Goal: Task Accomplishment & Management: Manage account settings

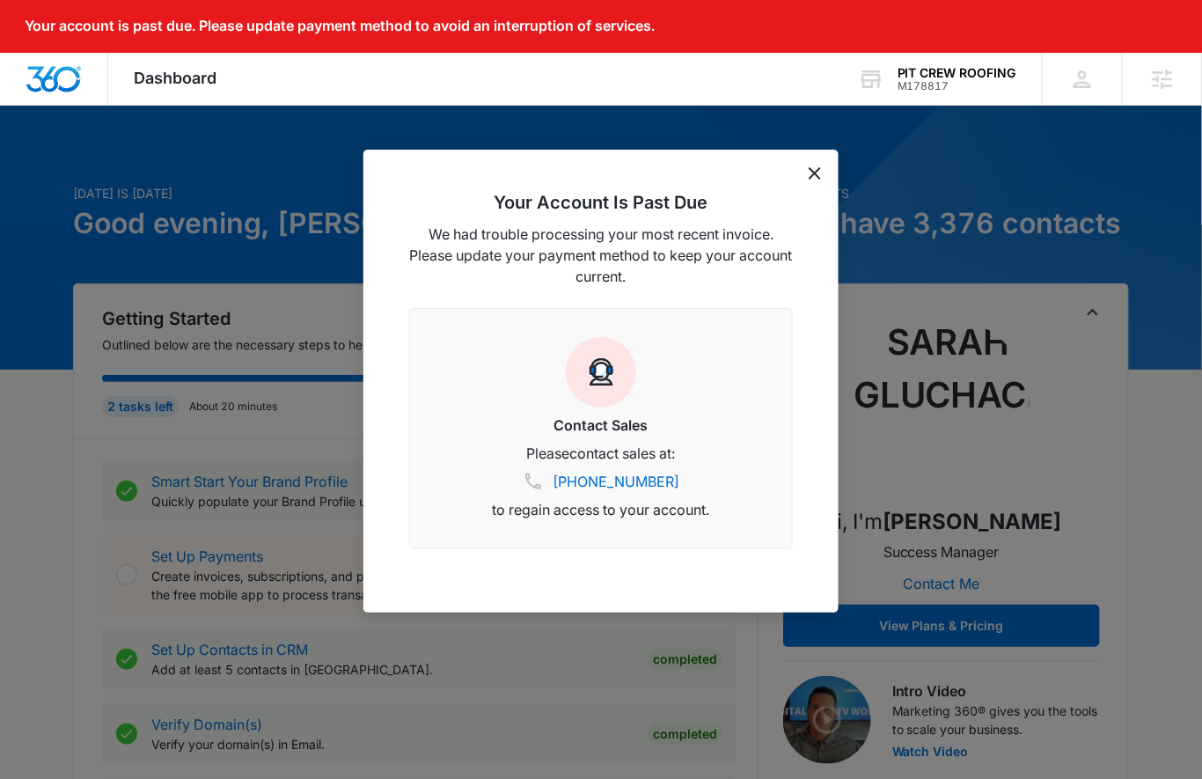
click at [812, 179] on div "Your Account Is Past Due We had trouble processing your most recent invoice. Pl…" at bounding box center [601, 381] width 475 height 463
click at [819, 171] on icon "dismiss this dialog" at bounding box center [815, 173] width 12 height 12
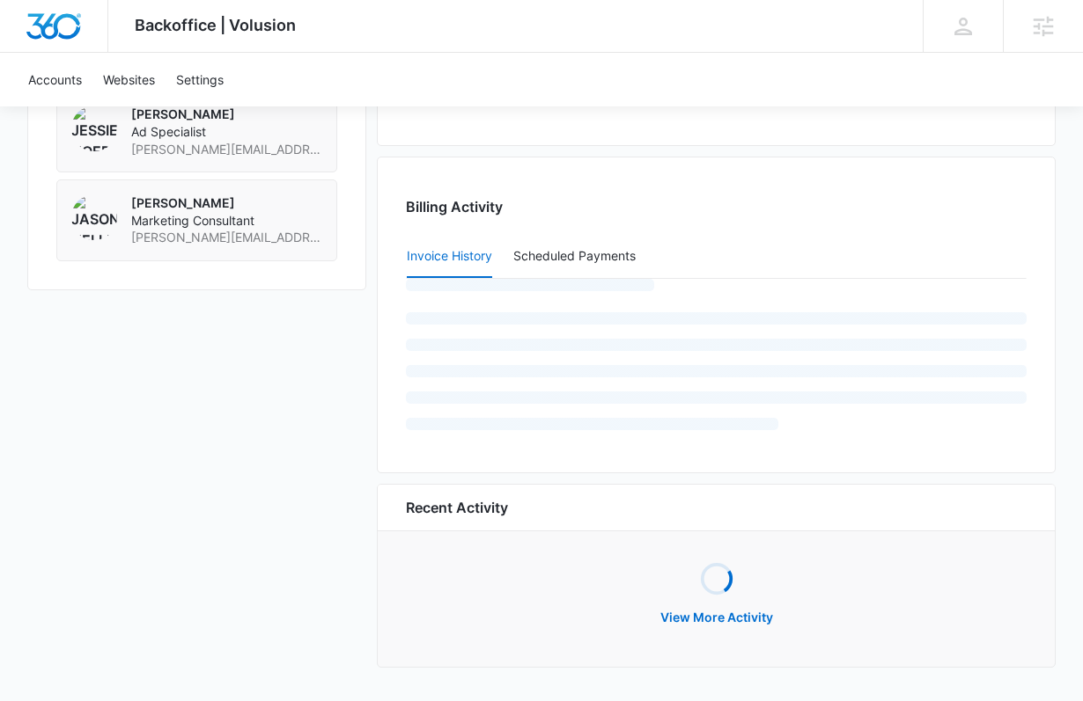
scroll to position [1708, 0]
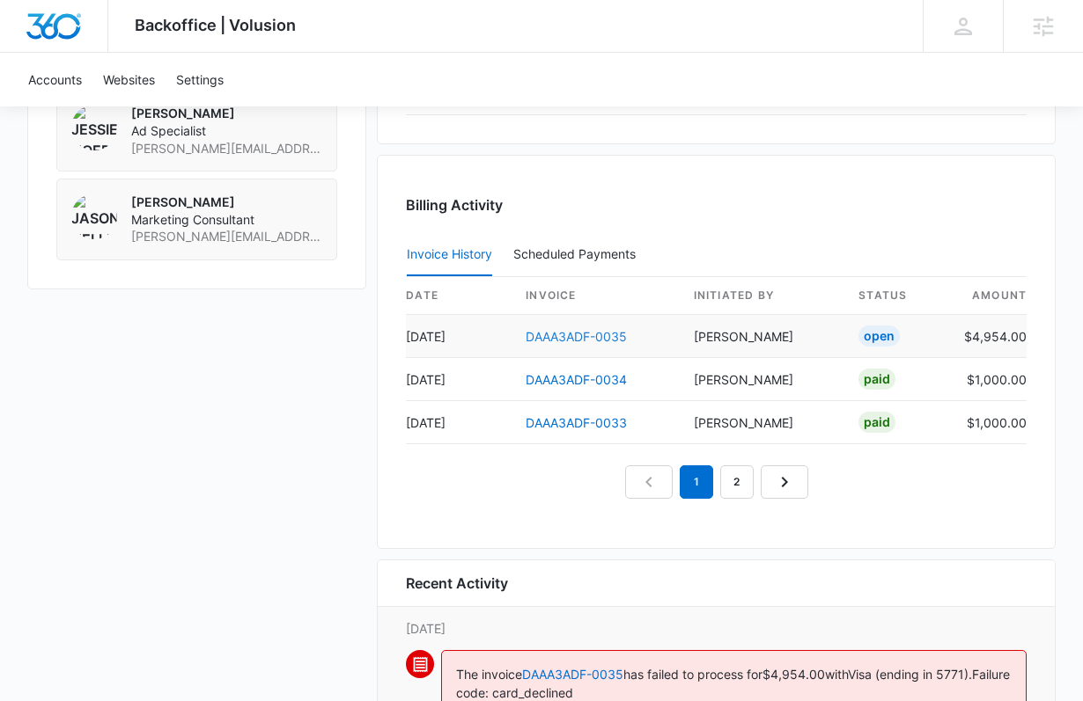
click at [559, 339] on link "DAAA3ADF-0035" at bounding box center [575, 336] width 101 height 15
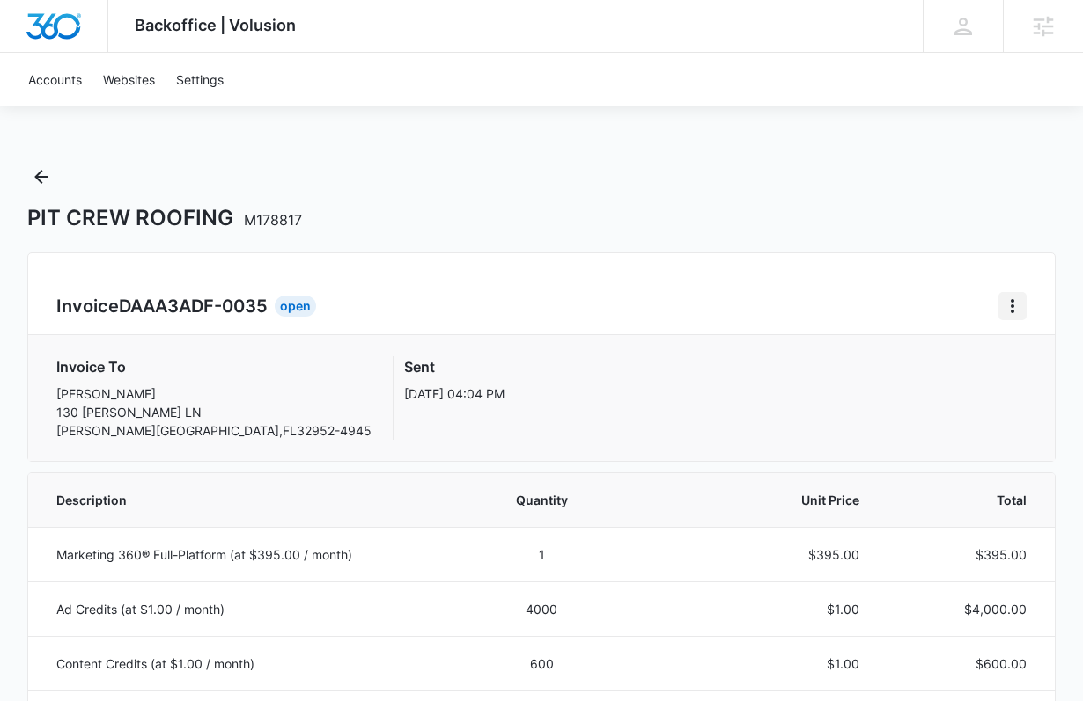
click at [1017, 307] on icon "Home" at bounding box center [1012, 306] width 21 height 21
click at [999, 294] on button "Home" at bounding box center [1012, 306] width 28 height 28
click at [1031, 2] on div "Agencies" at bounding box center [1042, 26] width 80 height 52
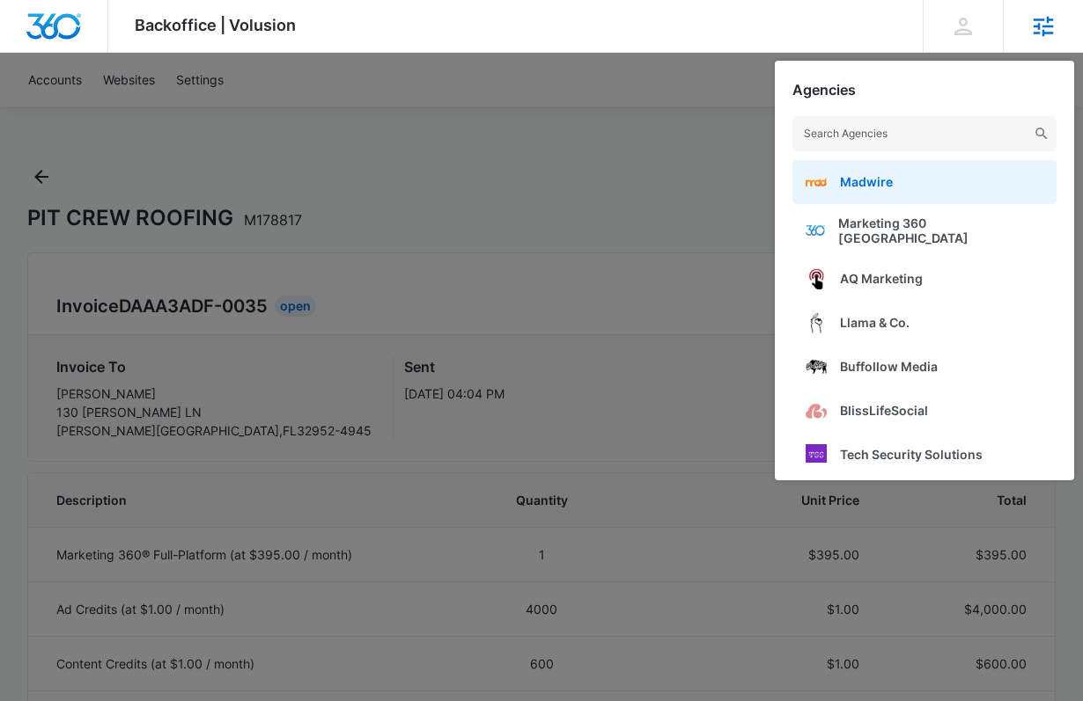
click at [915, 180] on link "Madwire" at bounding box center [924, 182] width 264 height 44
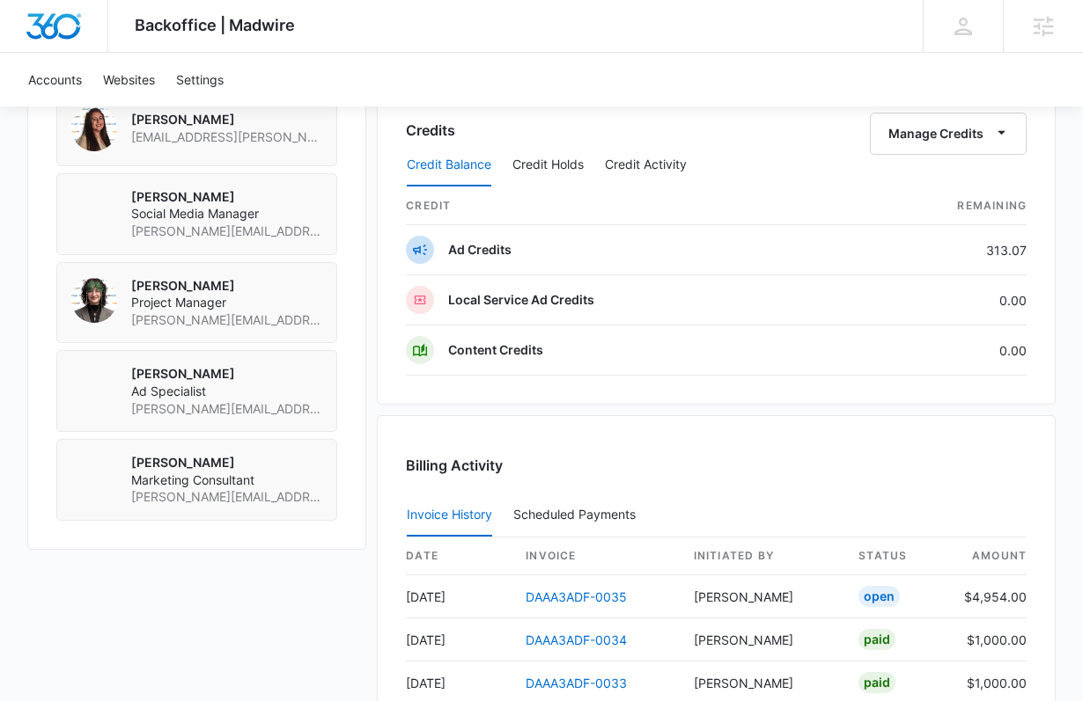
scroll to position [1519, 0]
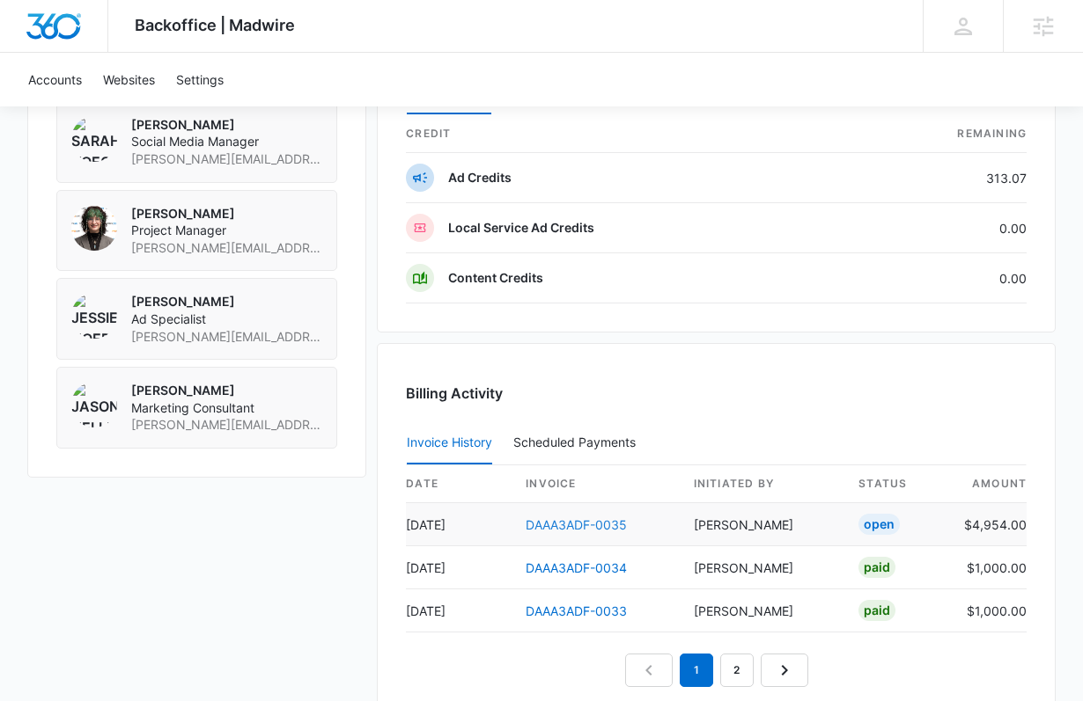
click at [547, 522] on link "DAAA3ADF-0035" at bounding box center [575, 525] width 101 height 15
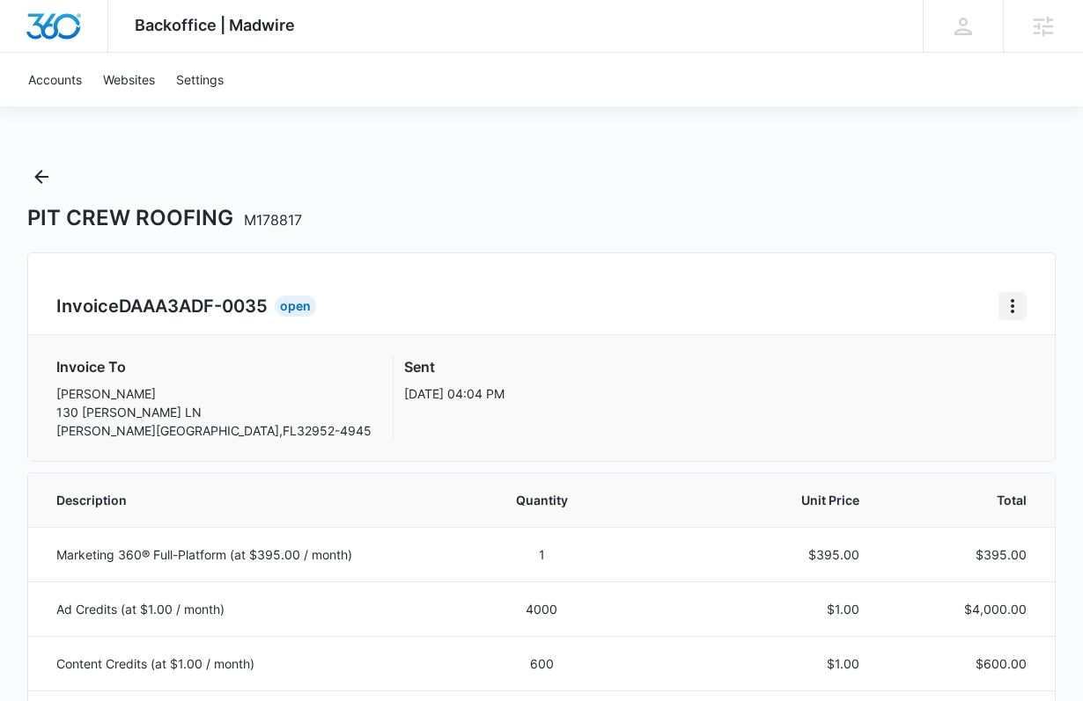
click at [1013, 302] on icon "Home" at bounding box center [1012, 306] width 4 height 14
click at [998, 372] on button "Retry Payment" at bounding box center [943, 382] width 165 height 26
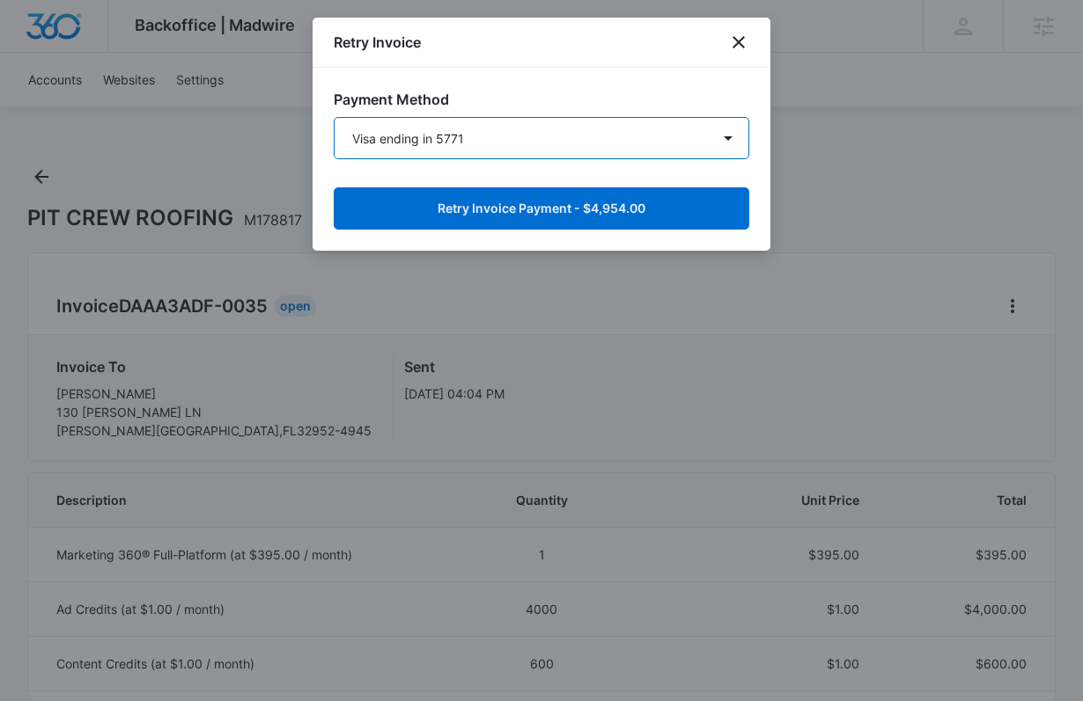
click at [583, 147] on select "Visa ending in 5771 Visa ending in 5771 Visa ending in 5771 Amex ending in 3068…" at bounding box center [541, 138] width 415 height 42
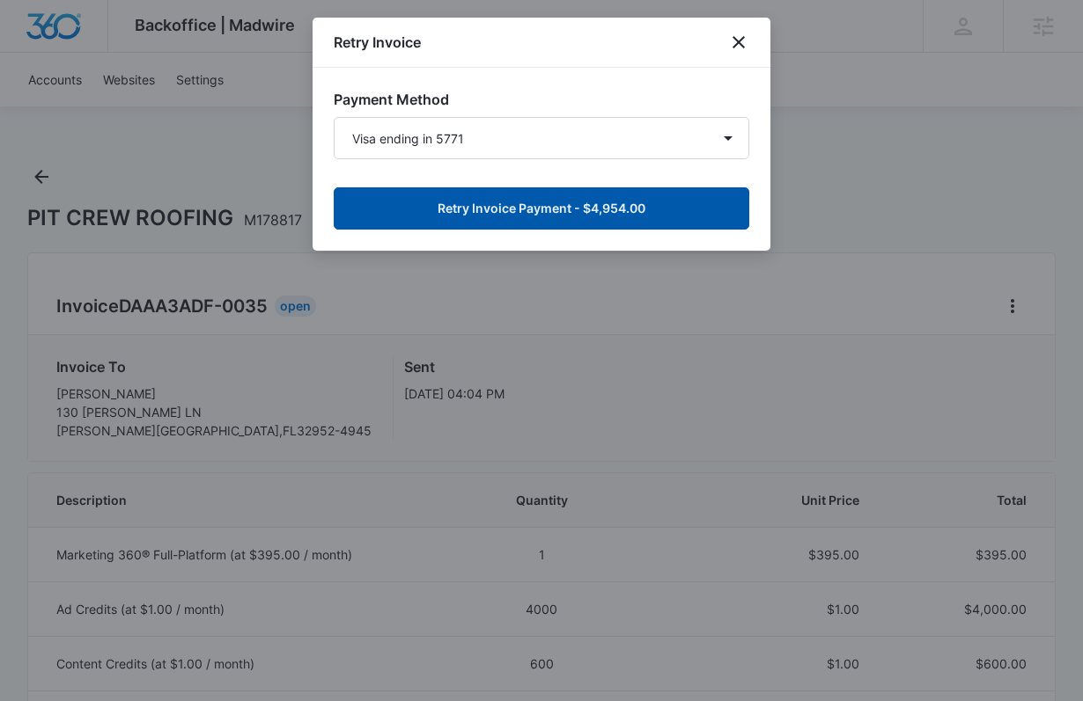
click at [555, 199] on button "Retry Invoice Payment - $4,954.00" at bounding box center [541, 208] width 415 height 42
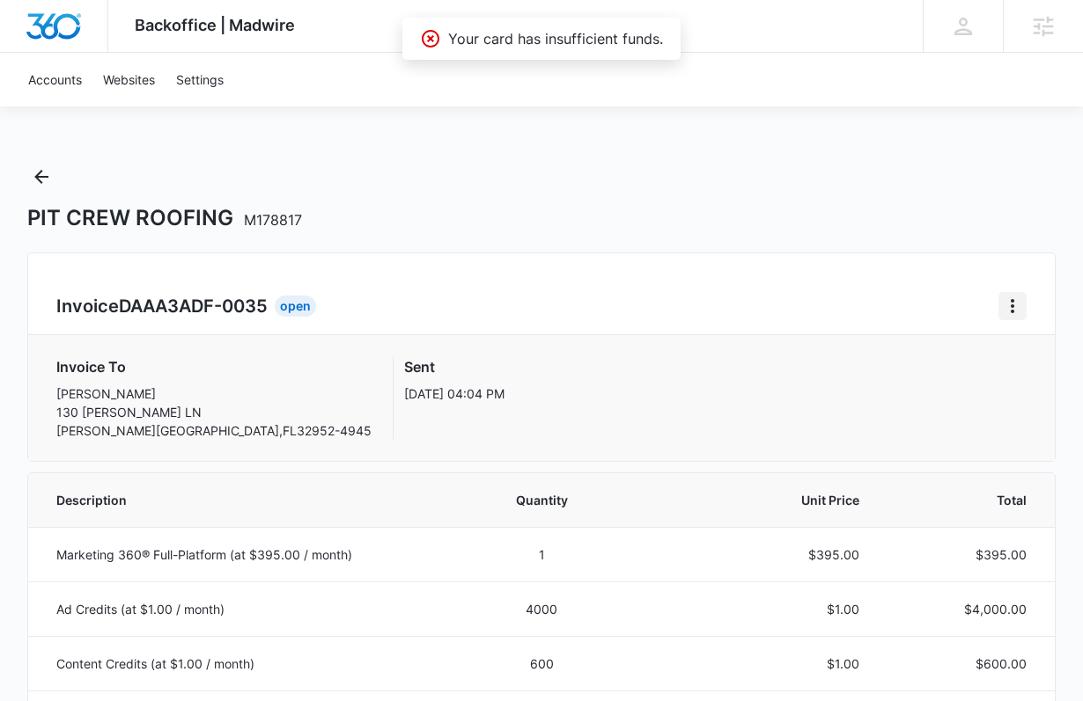
click at [1001, 316] on button "Home" at bounding box center [1012, 306] width 28 height 28
click at [960, 359] on link "Download Invoice" at bounding box center [933, 355] width 102 height 15
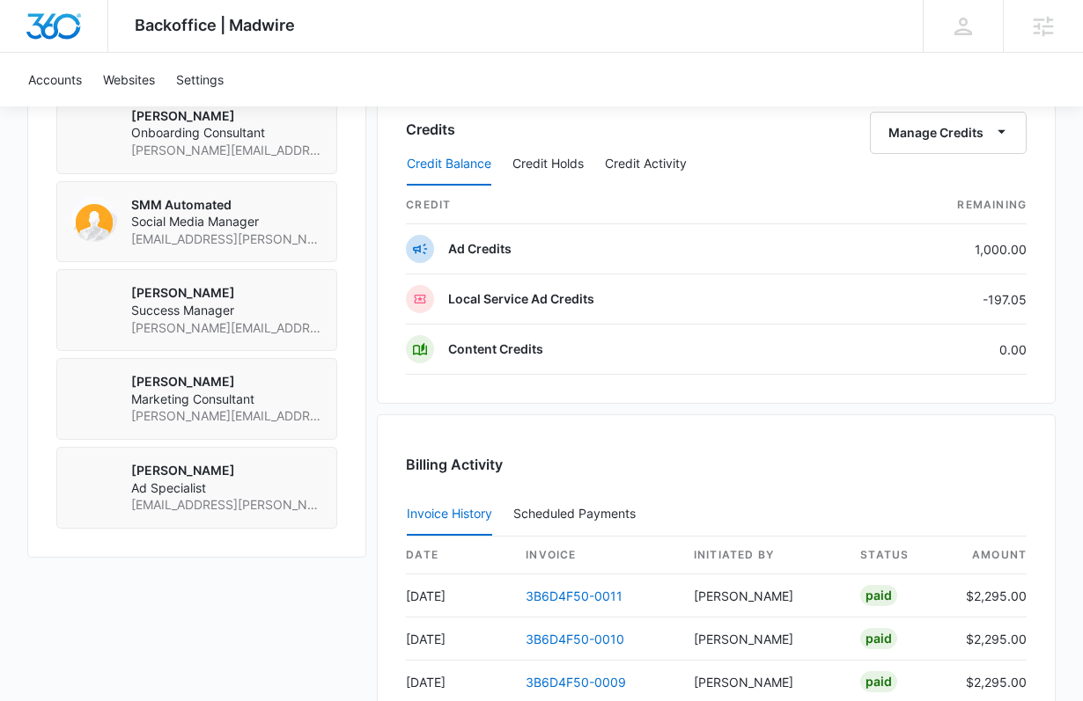
scroll to position [1422, 0]
